Goal: Task Accomplishment & Management: Manage account settings

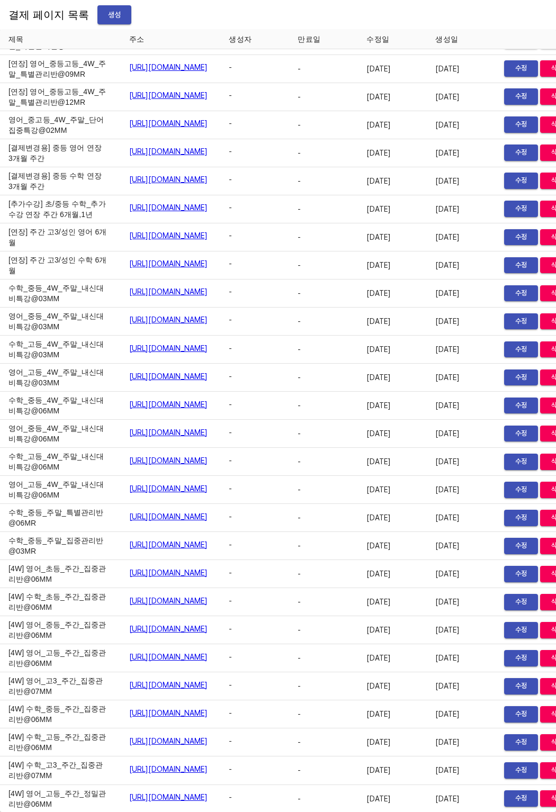
scroll to position [1168, 0]
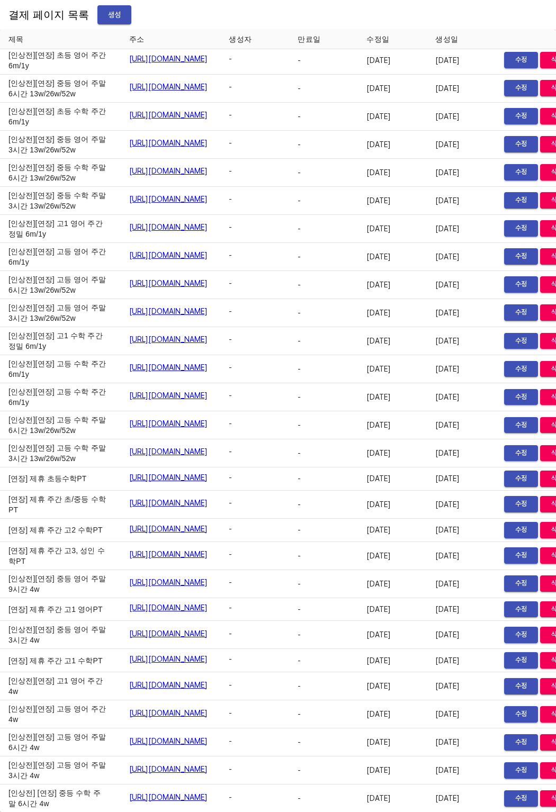
scroll to position [385, 0]
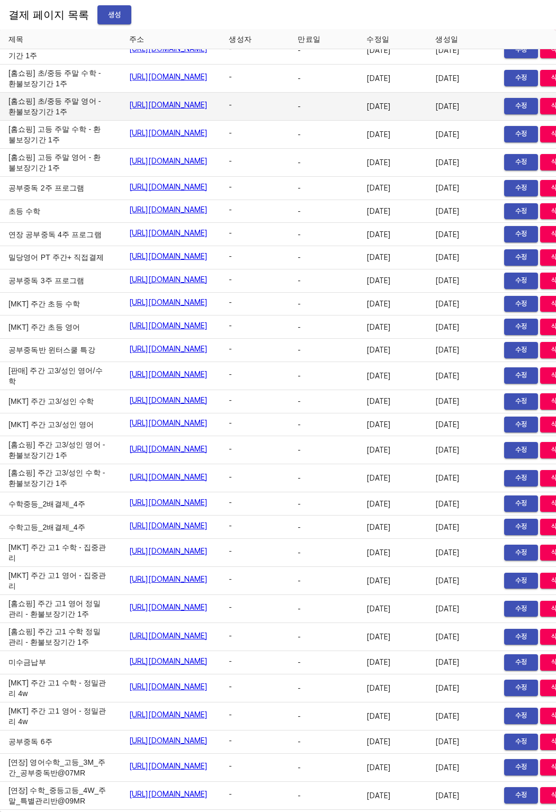
click at [289, 121] on td "-" at bounding box center [254, 107] width 69 height 28
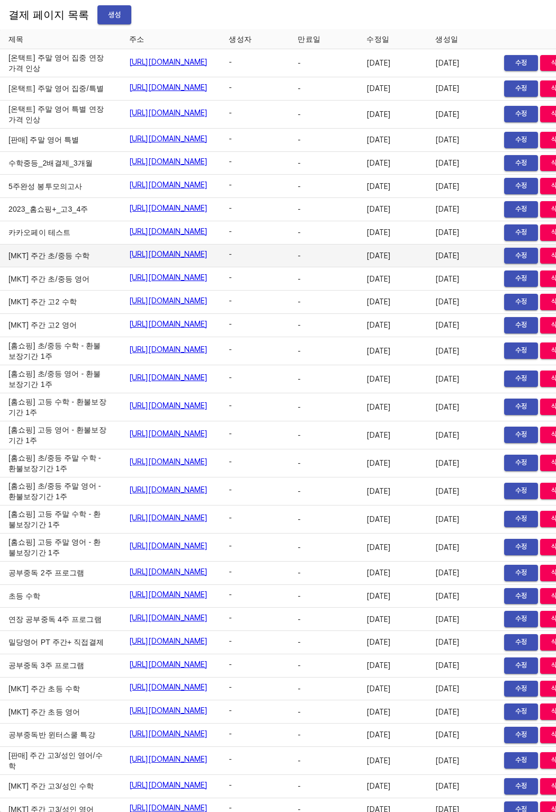
scroll to position [0, 74]
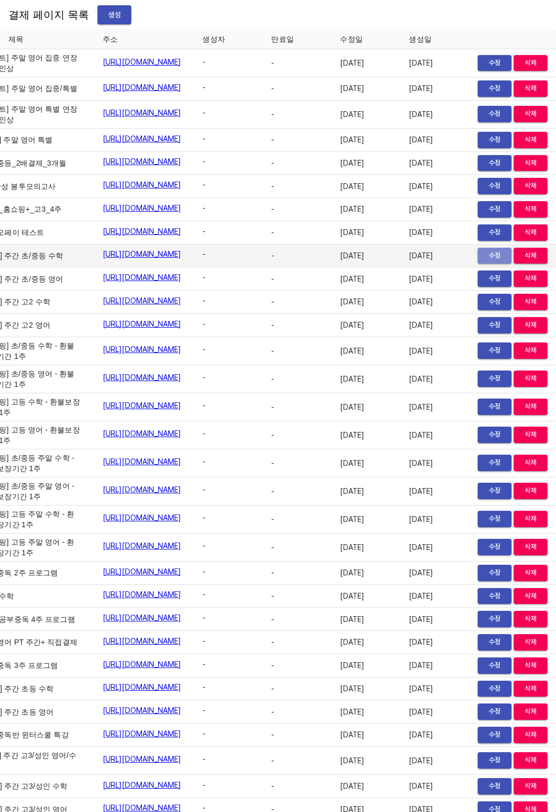
click at [487, 262] on span "수정" at bounding box center [494, 256] width 23 height 12
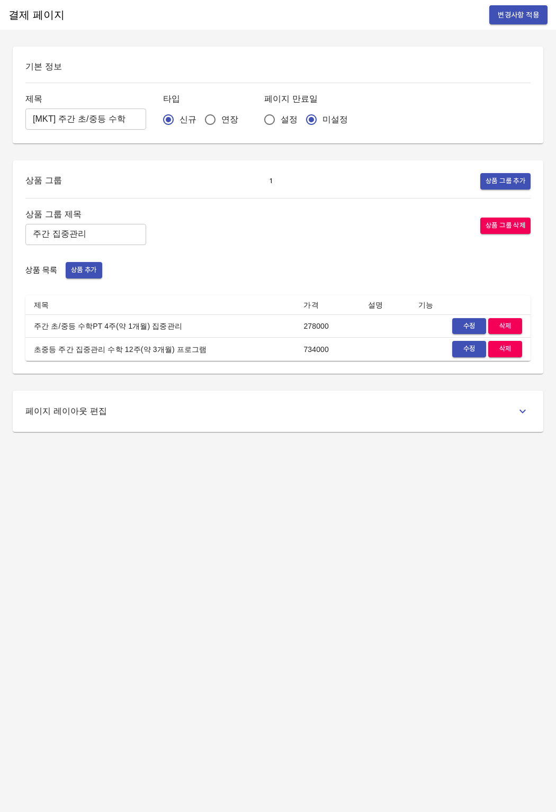
click at [458, 325] on span "수정" at bounding box center [469, 326] width 23 height 12
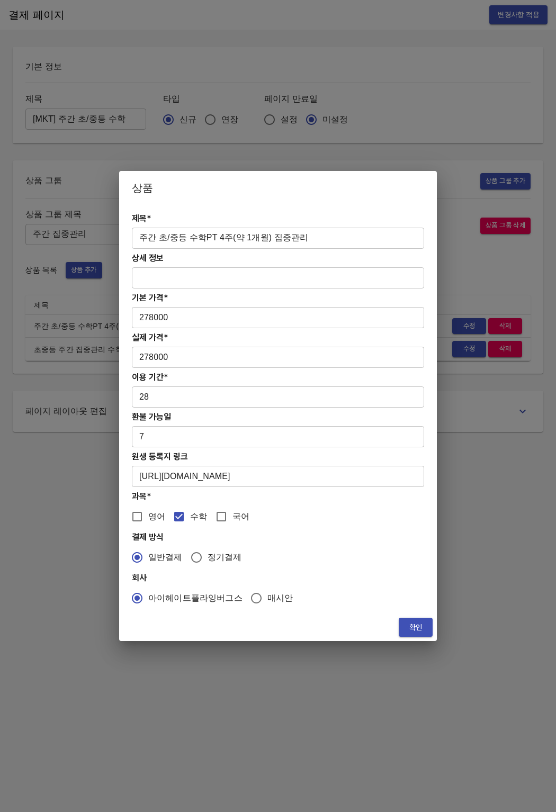
click at [277, 480] on input "https://coda.io/form/PT_d7l_trKjpkh" at bounding box center [278, 476] width 292 height 21
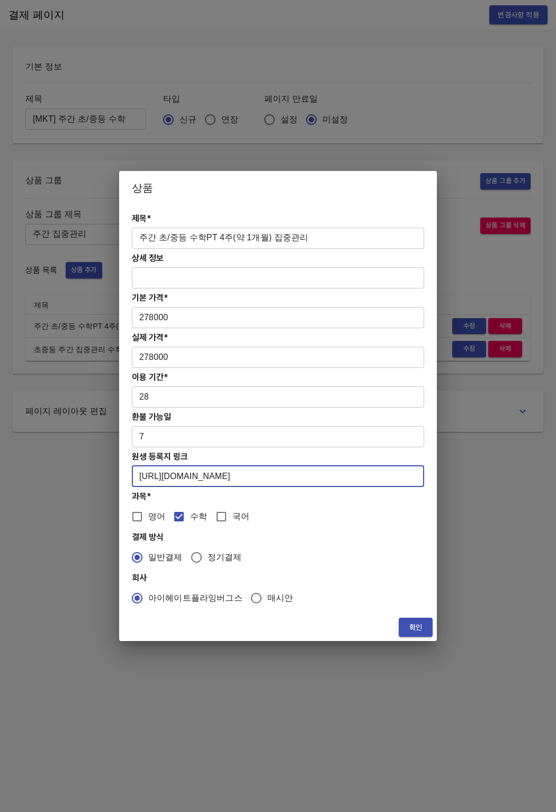
click at [406, 632] on button "확인" at bounding box center [416, 628] width 34 height 20
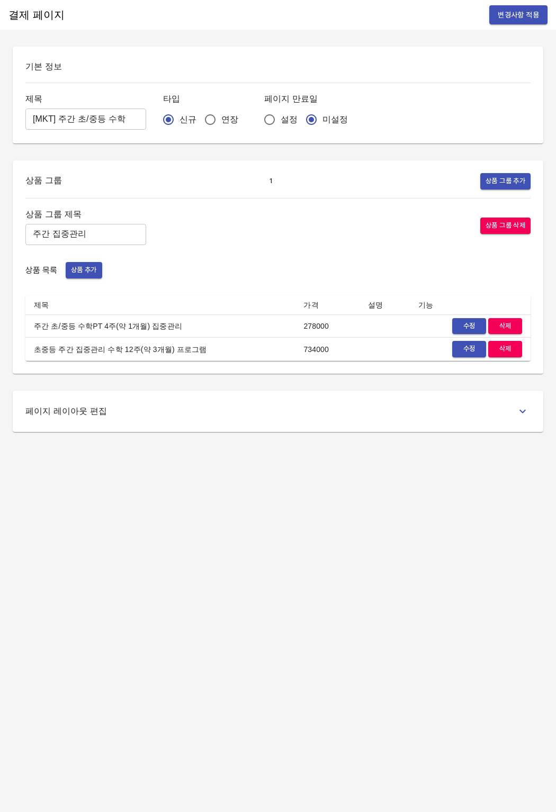
click at [505, 19] on span "변경사항 적용" at bounding box center [518, 14] width 41 height 13
